Goal: Information Seeking & Learning: Find specific fact

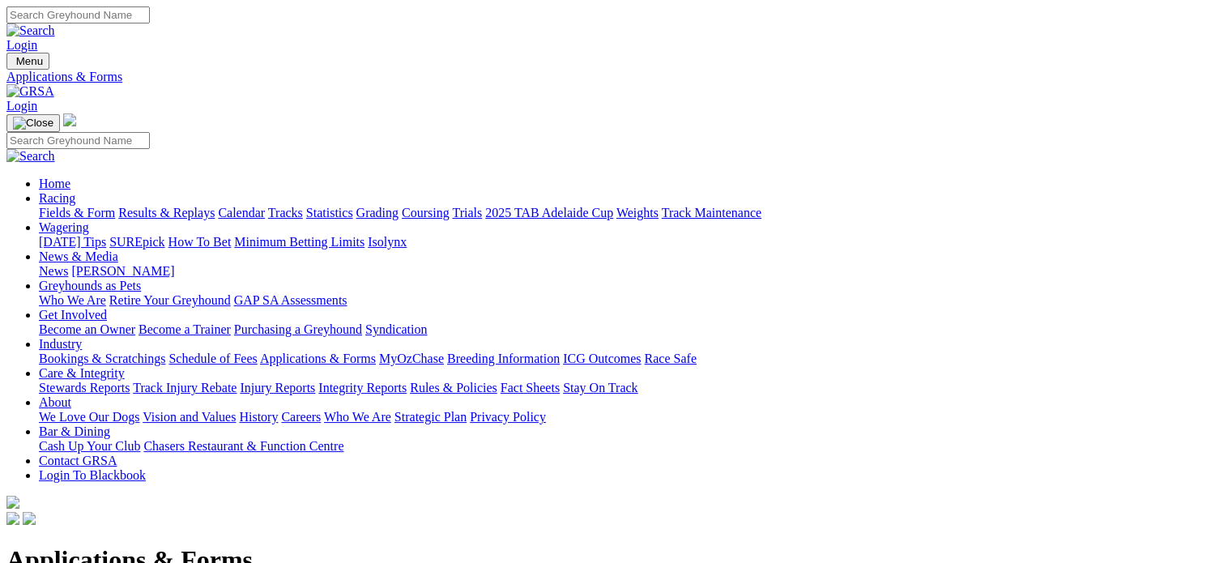
click at [444, 352] on link "MyOzChase" at bounding box center [411, 359] width 65 height 14
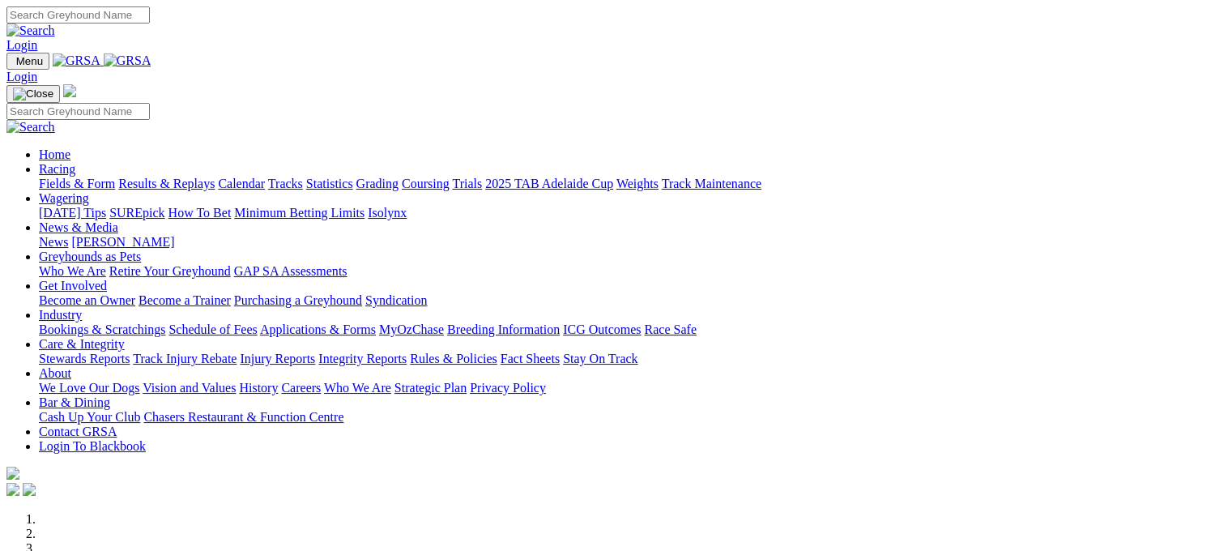
click at [75, 162] on link "Racing" at bounding box center [57, 169] width 36 height 14
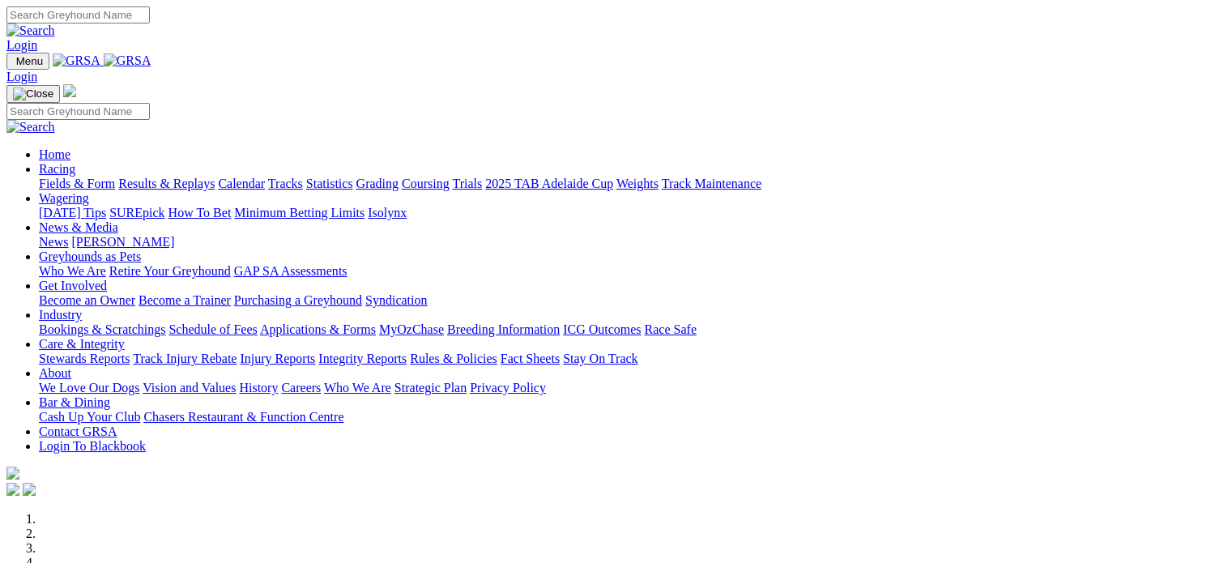
click at [75, 162] on link "Racing" at bounding box center [57, 169] width 36 height 14
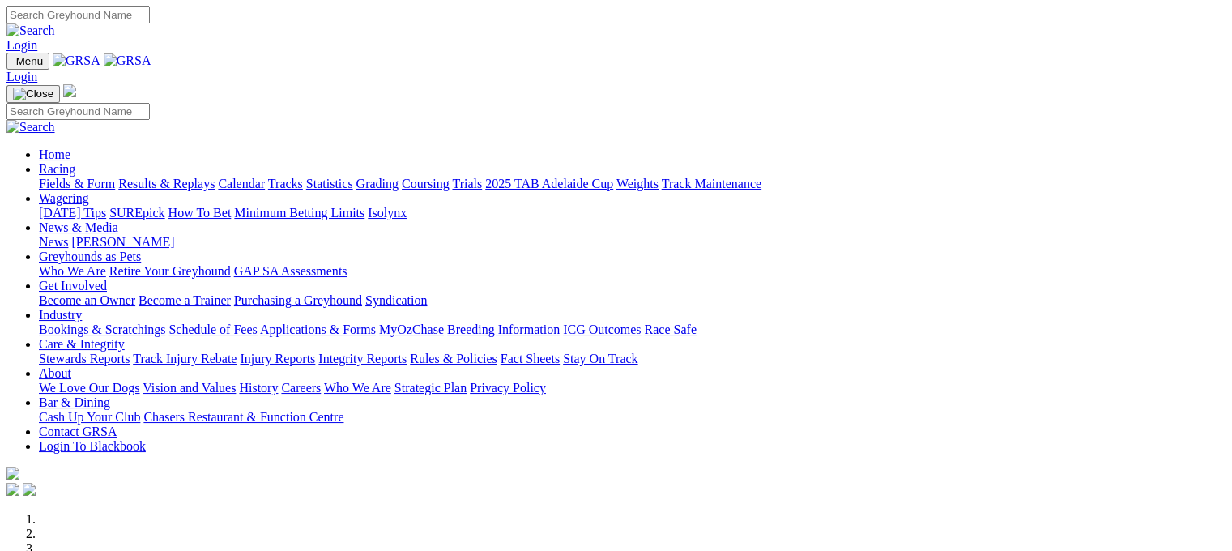
click at [91, 177] on link "Fields & Form" at bounding box center [77, 184] width 76 height 14
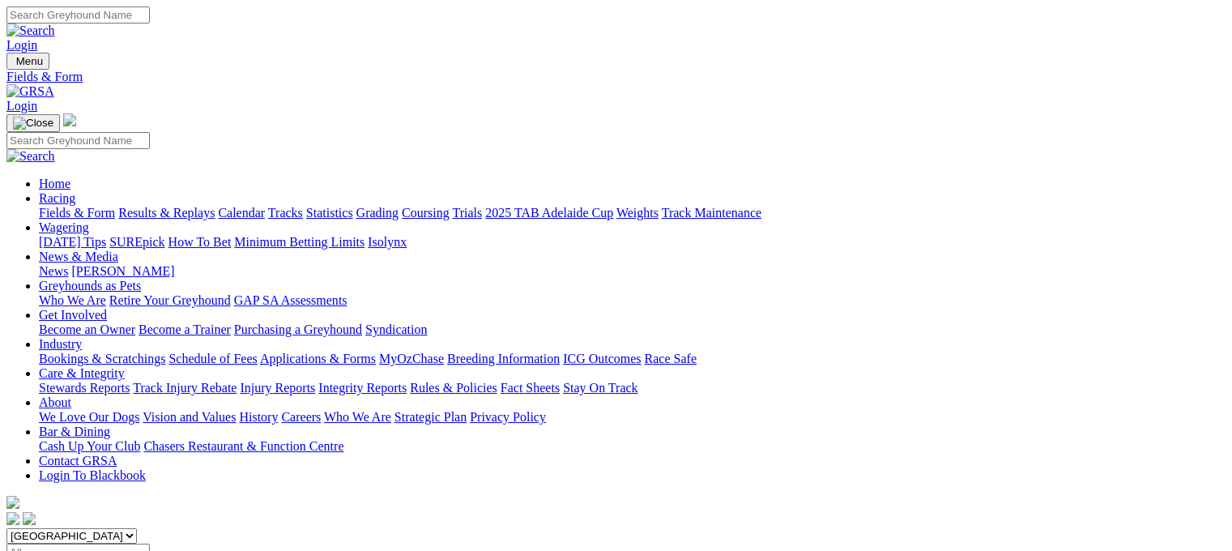
click at [137, 528] on select "South Australia New South Wales Northern Territory Queensland Tasmania Victoria…" at bounding box center [71, 535] width 130 height 15
select select "VIC"
click at [109, 528] on select "South Australia New South Wales Northern Territory Queensland Tasmania Victoria…" at bounding box center [71, 535] width 130 height 15
click at [353, 206] on link "Statistics" at bounding box center [329, 213] width 47 height 14
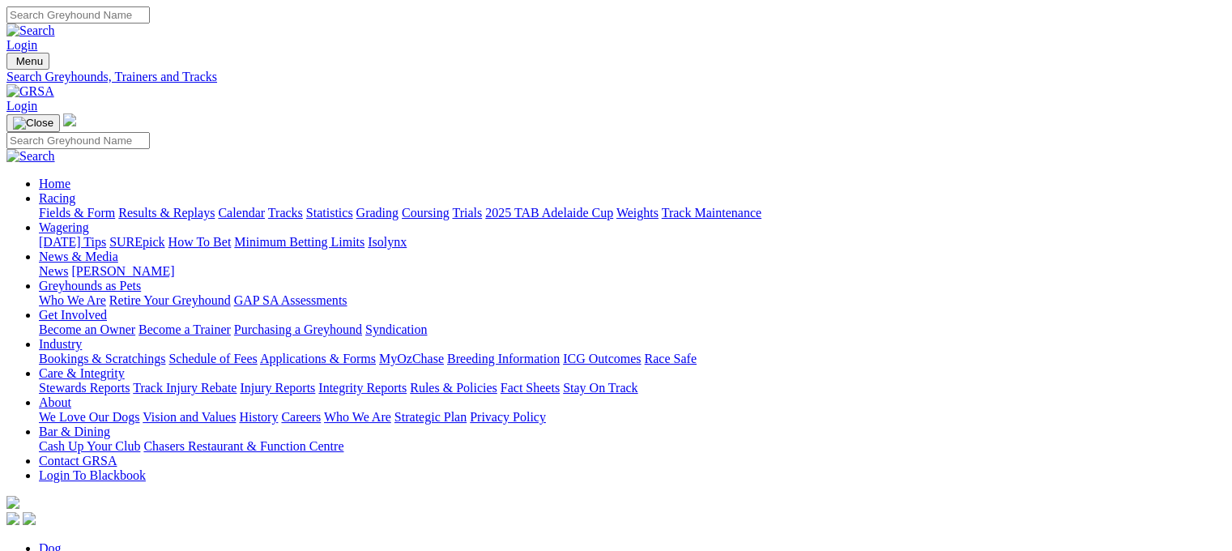
type input "flying damiro"
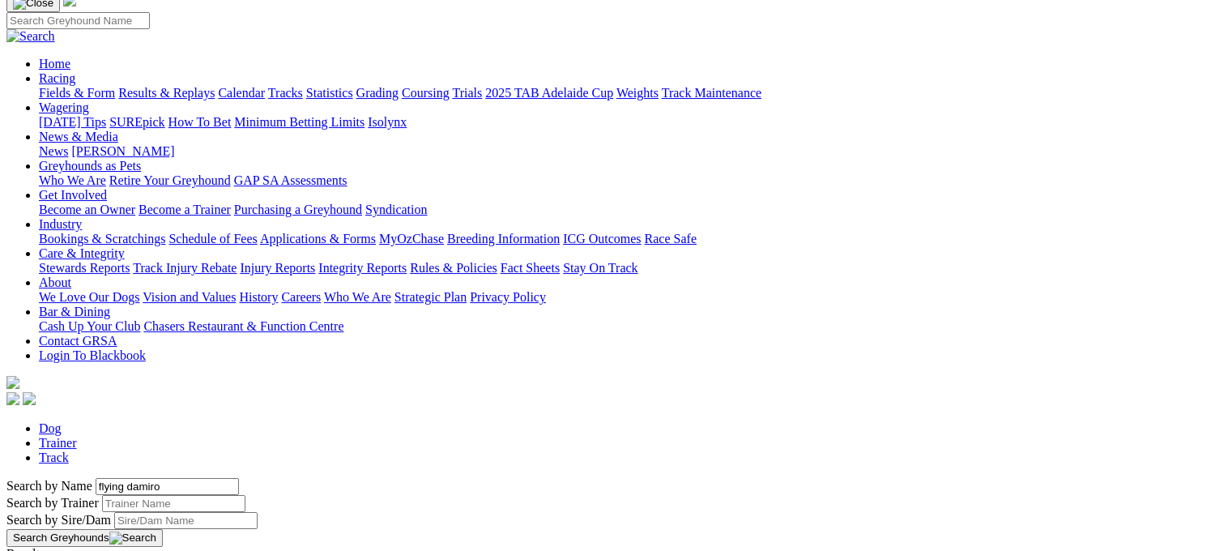
scroll to position [148, 0]
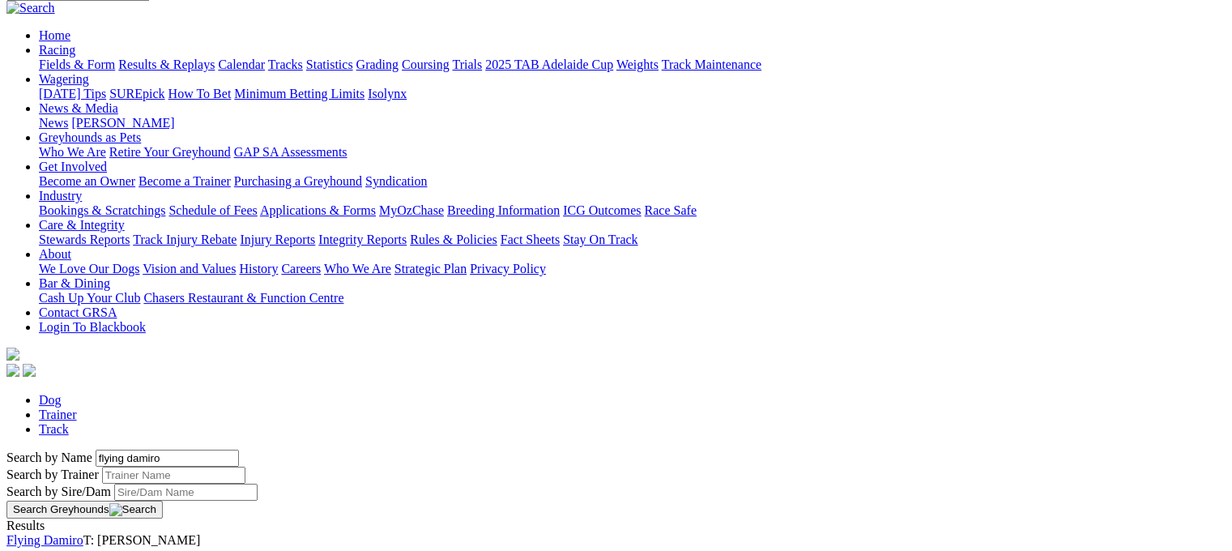
click at [83, 533] on link "Flying Damiro" at bounding box center [44, 540] width 77 height 14
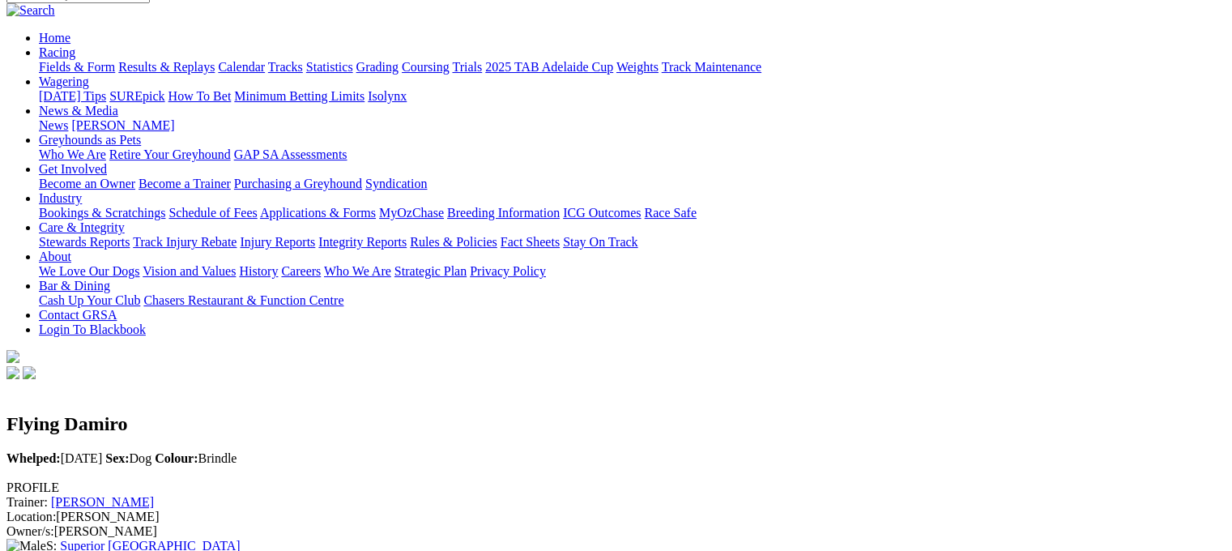
scroll to position [90, 0]
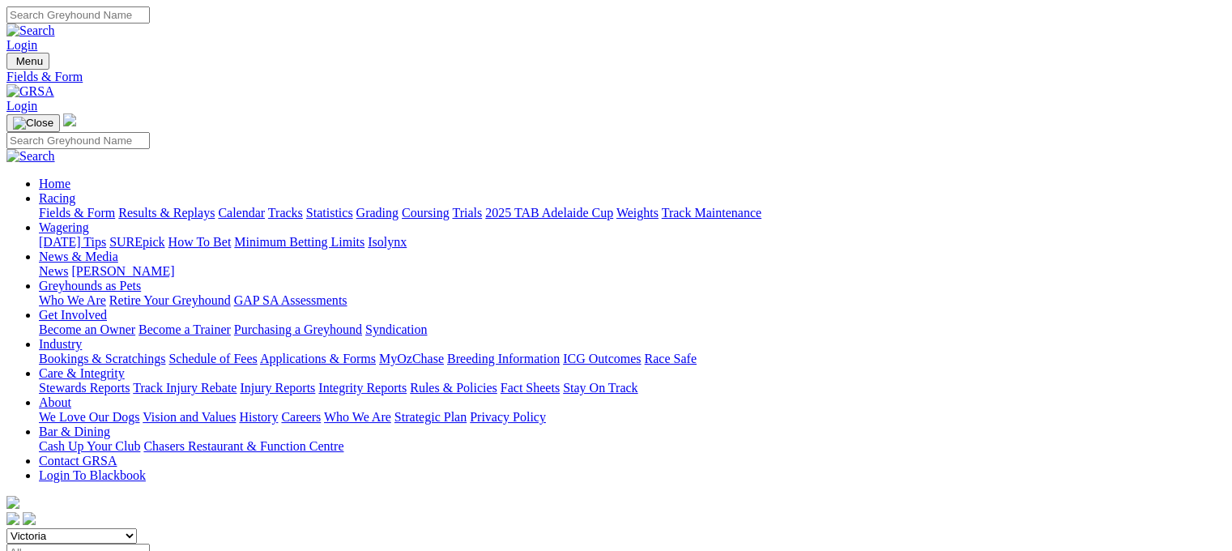
click at [137, 528] on select "[GEOGRAPHIC_DATA] [GEOGRAPHIC_DATA] [GEOGRAPHIC_DATA] [GEOGRAPHIC_DATA] [GEOGRA…" at bounding box center [71, 535] width 130 height 15
